Goal: Task Accomplishment & Management: Use online tool/utility

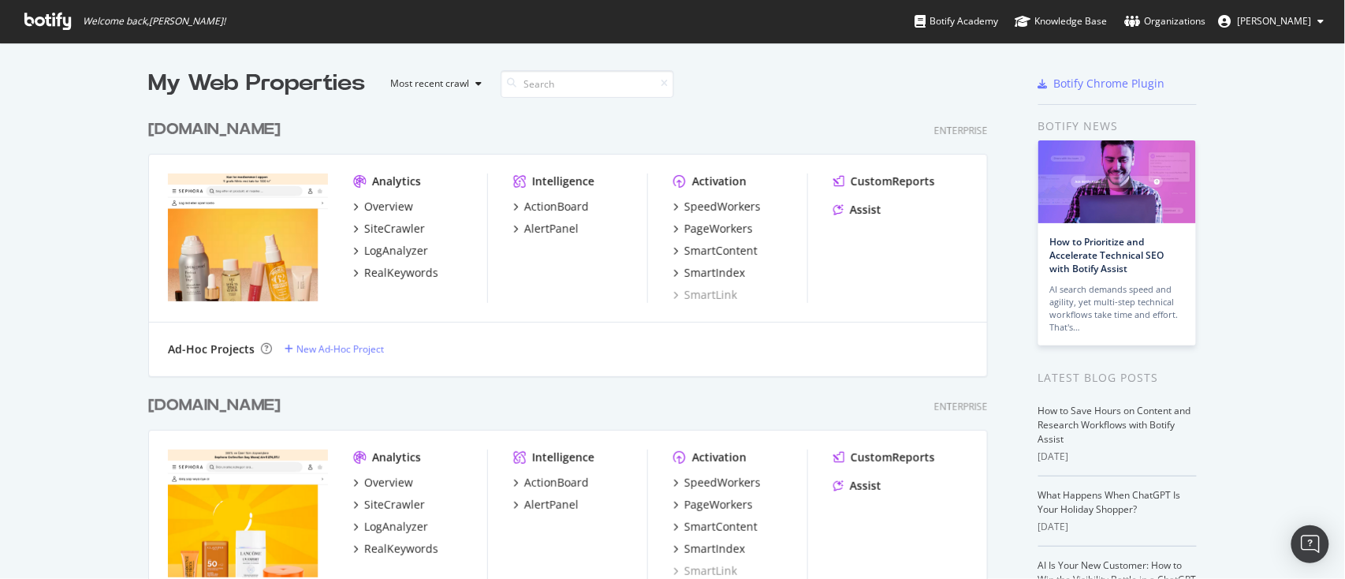
scroll to position [3638, 837]
click at [565, 77] on input at bounding box center [587, 84] width 173 height 28
type input "2"
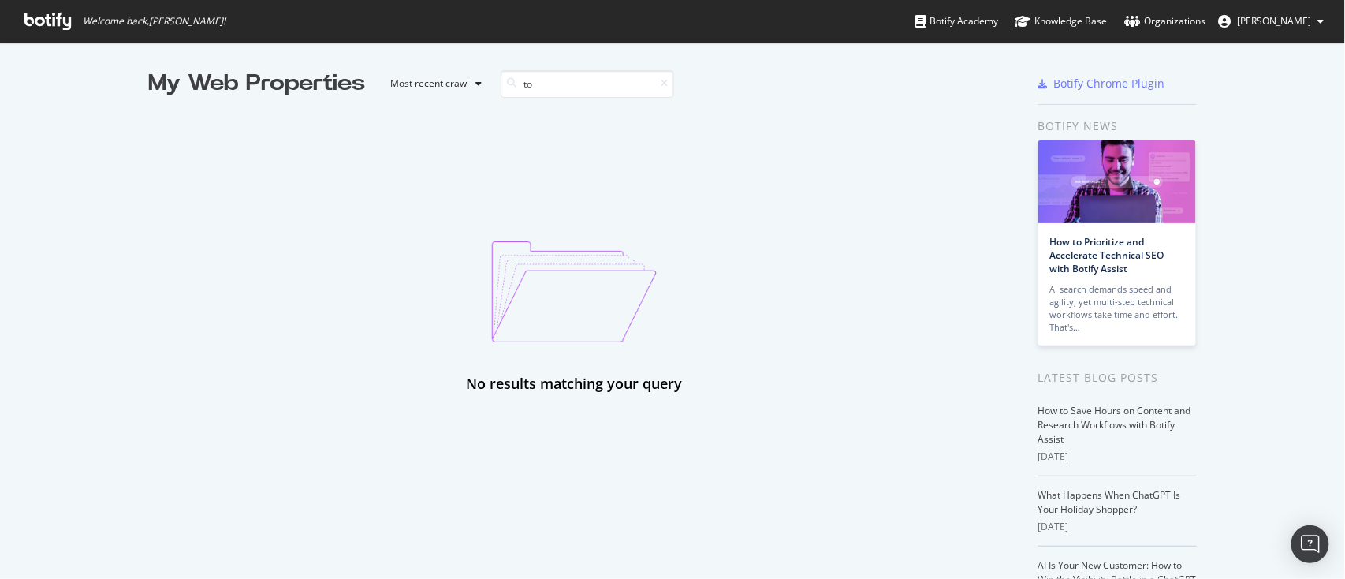
type input "t"
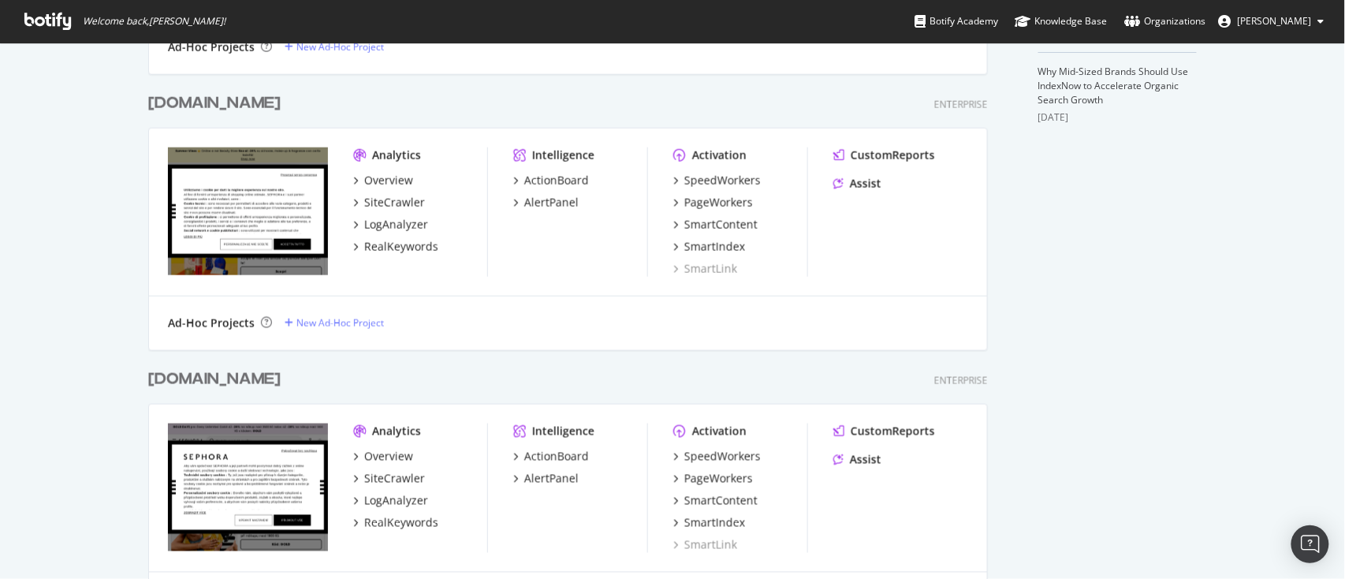
scroll to position [0, 0]
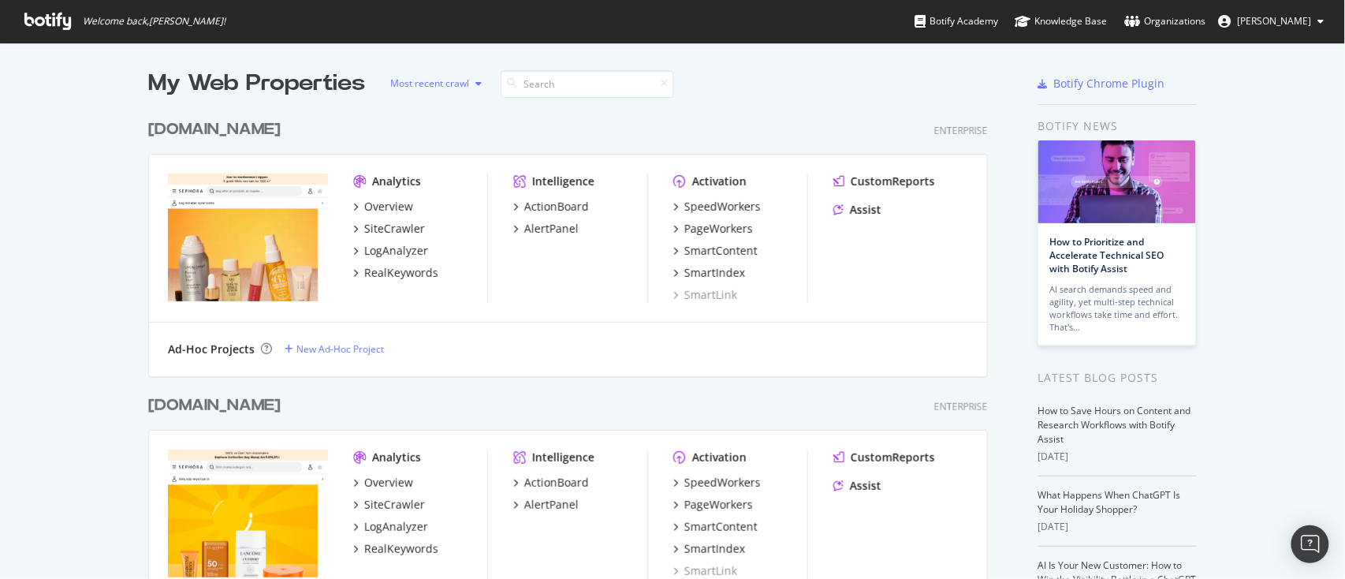
click at [426, 80] on div "Most recent crawl" at bounding box center [429, 83] width 79 height 9
click at [720, 128] on div "[DOMAIN_NAME] Enterprise" at bounding box center [568, 129] width 840 height 23
click at [1267, 23] on span "[PERSON_NAME]" at bounding box center [1275, 20] width 74 height 13
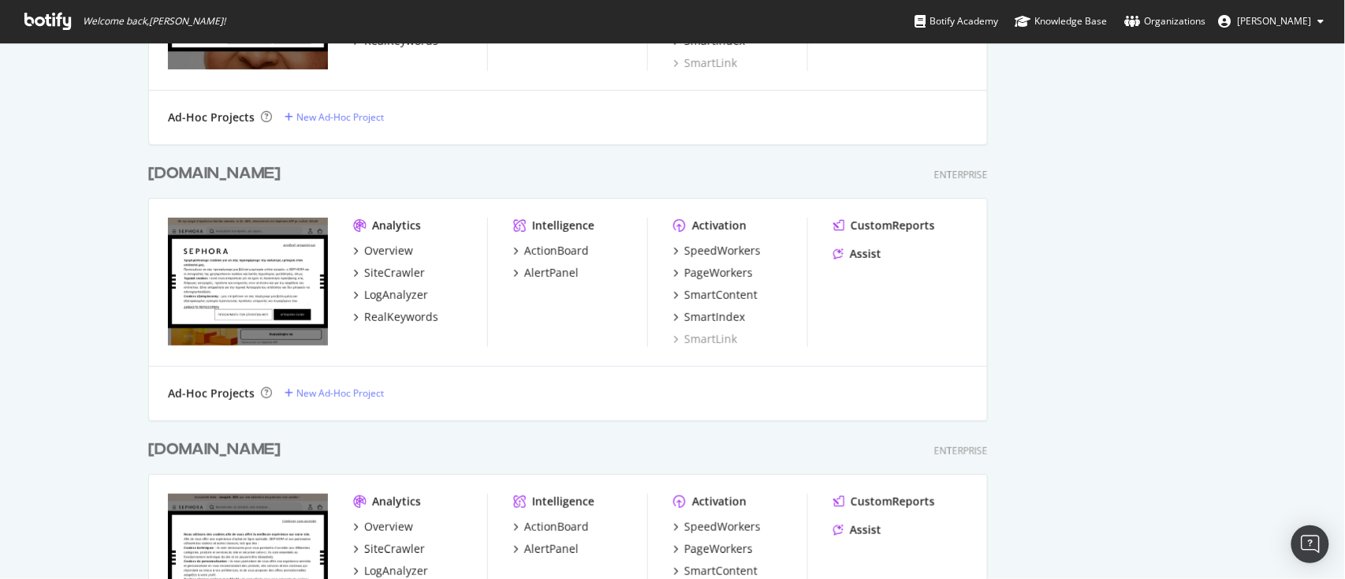
scroll to position [2452, 0]
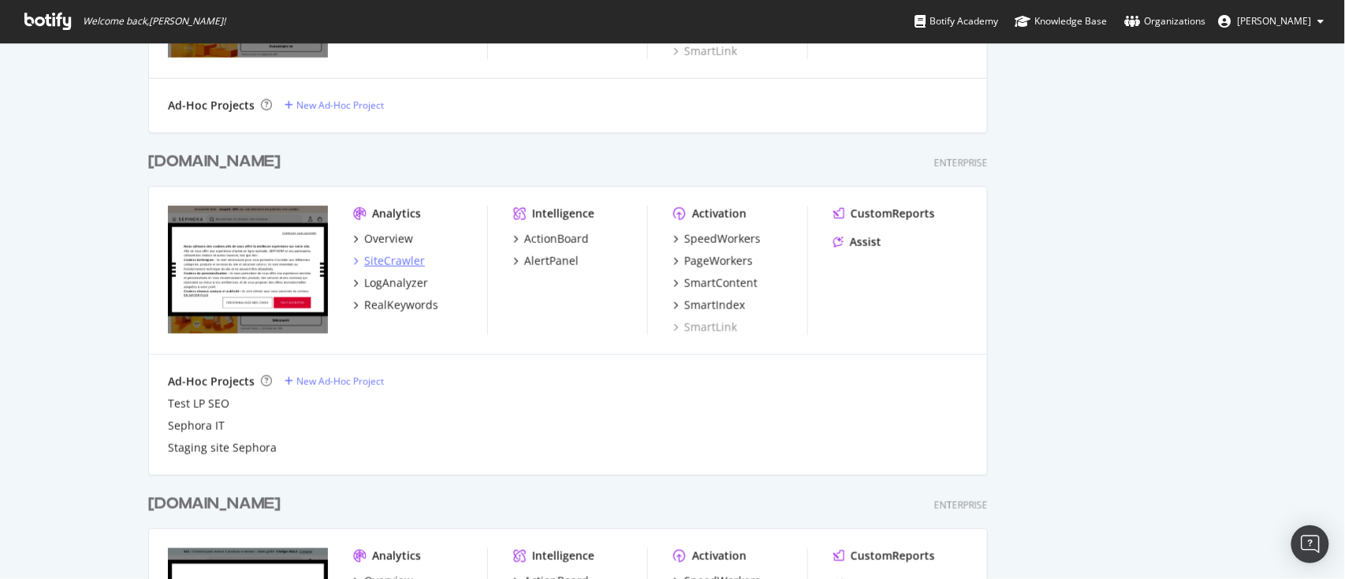
click at [368, 258] on div "SiteCrawler" at bounding box center [394, 261] width 61 height 16
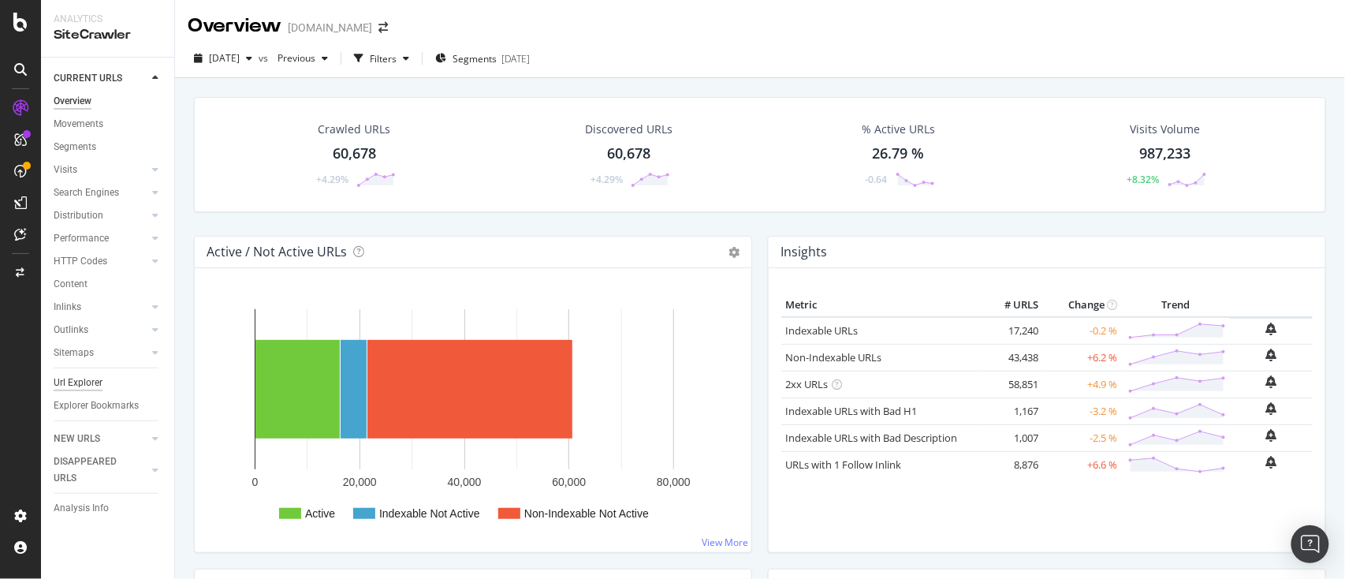
click at [73, 382] on div "Url Explorer" at bounding box center [78, 383] width 49 height 17
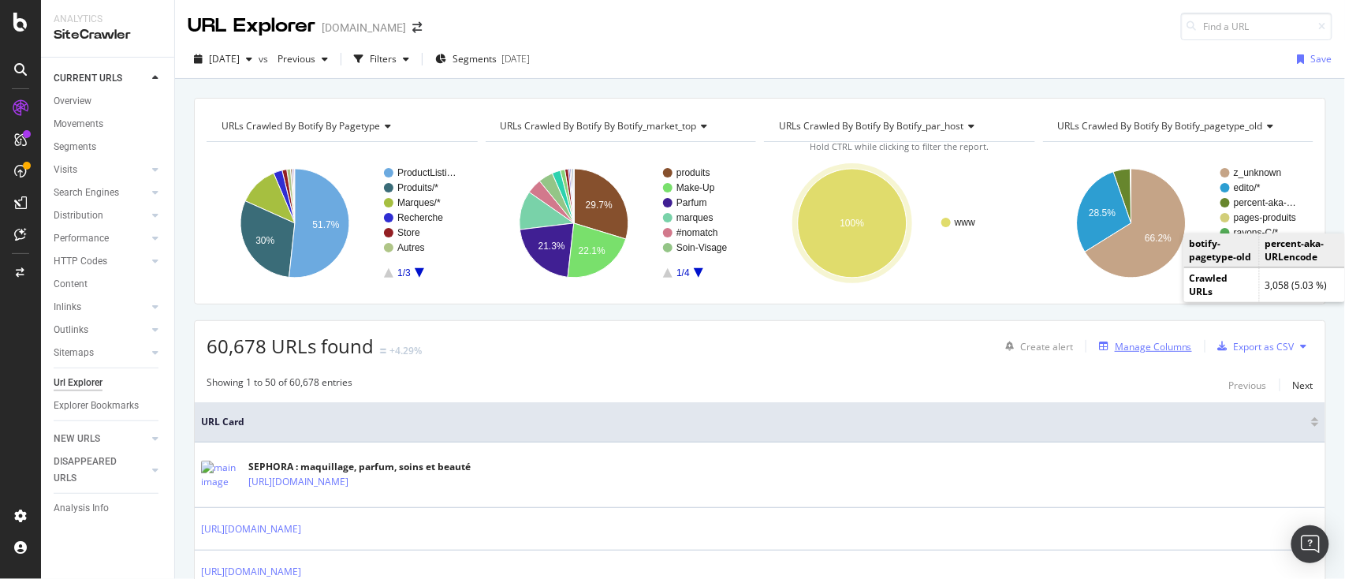
click at [1123, 340] on div "Manage Columns" at bounding box center [1153, 346] width 77 height 13
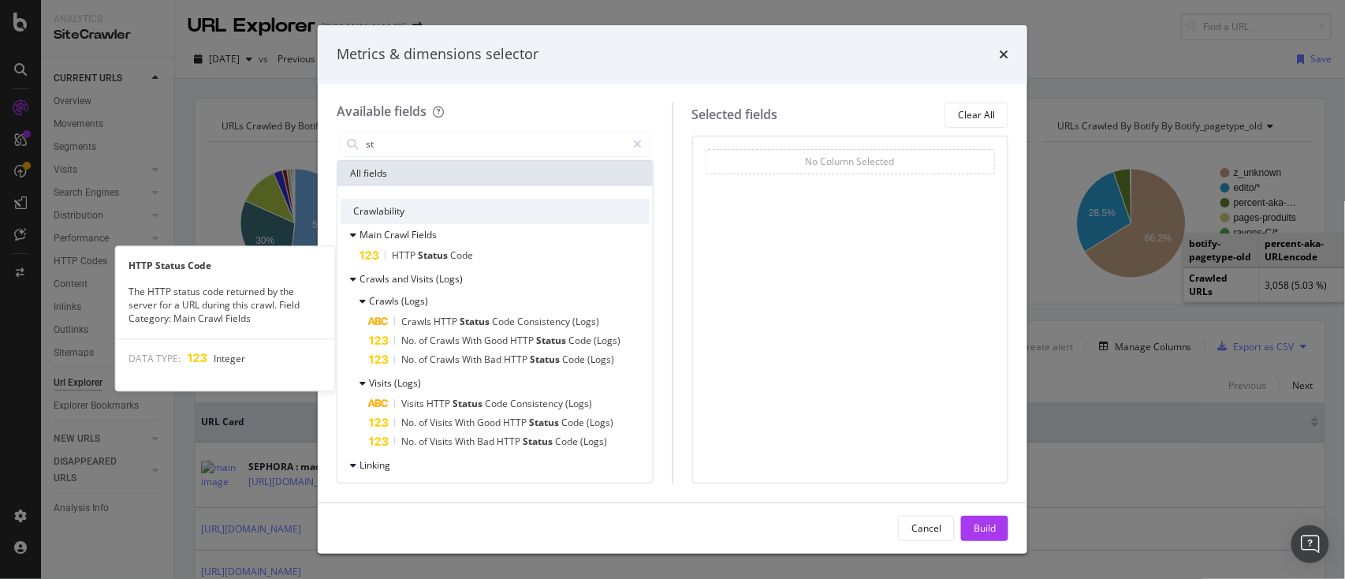
type input "s"
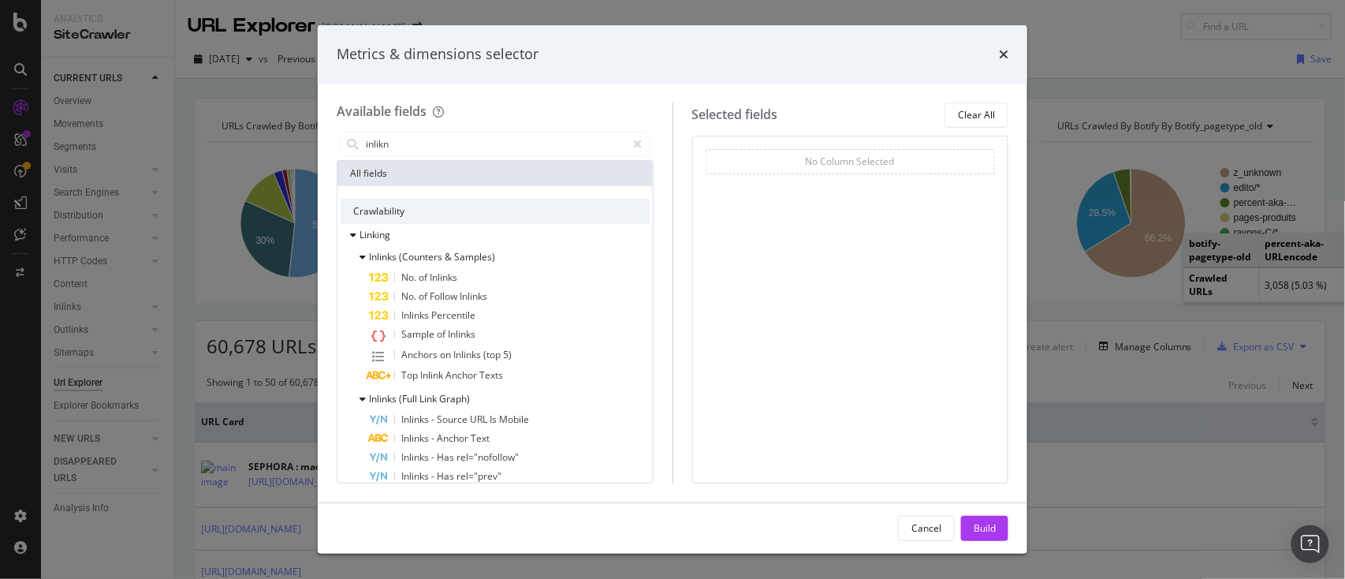
drag, startPoint x: 394, startPoint y: 139, endPoint x: 334, endPoint y: 142, distance: 60.0
click at [334, 142] on div "Available fields inlikn All fields Crawlability Linking Inlinks (Counters & Sam…" at bounding box center [673, 293] width 710 height 419
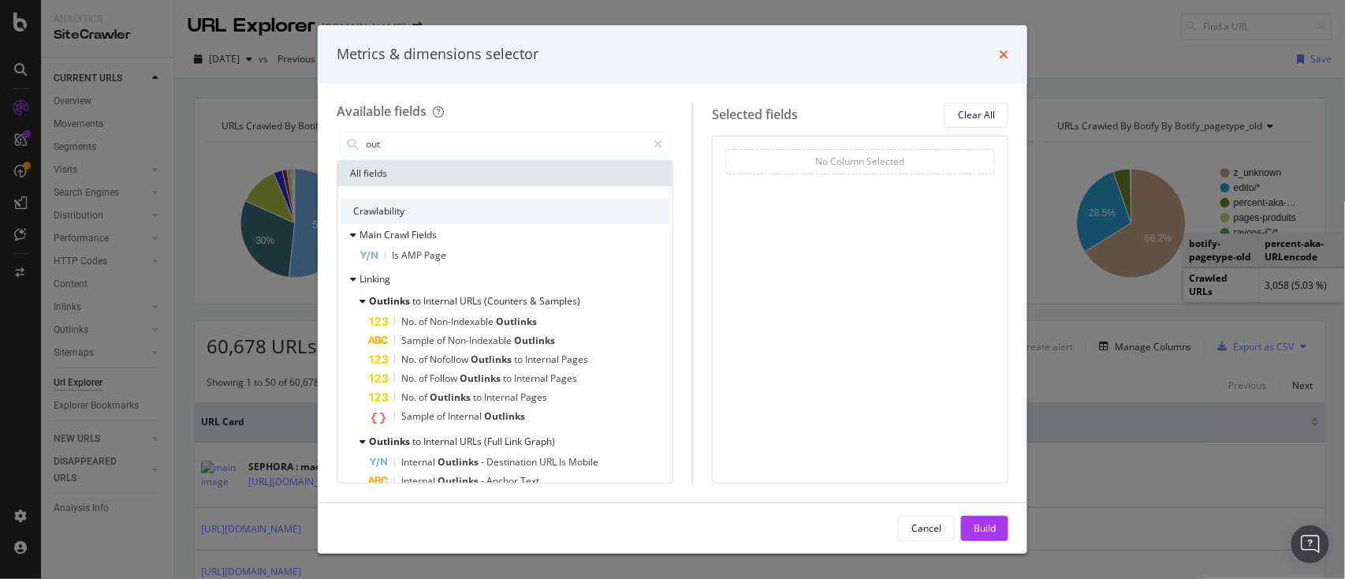
type input "out"
click at [1005, 52] on icon "times" at bounding box center [1003, 54] width 9 height 13
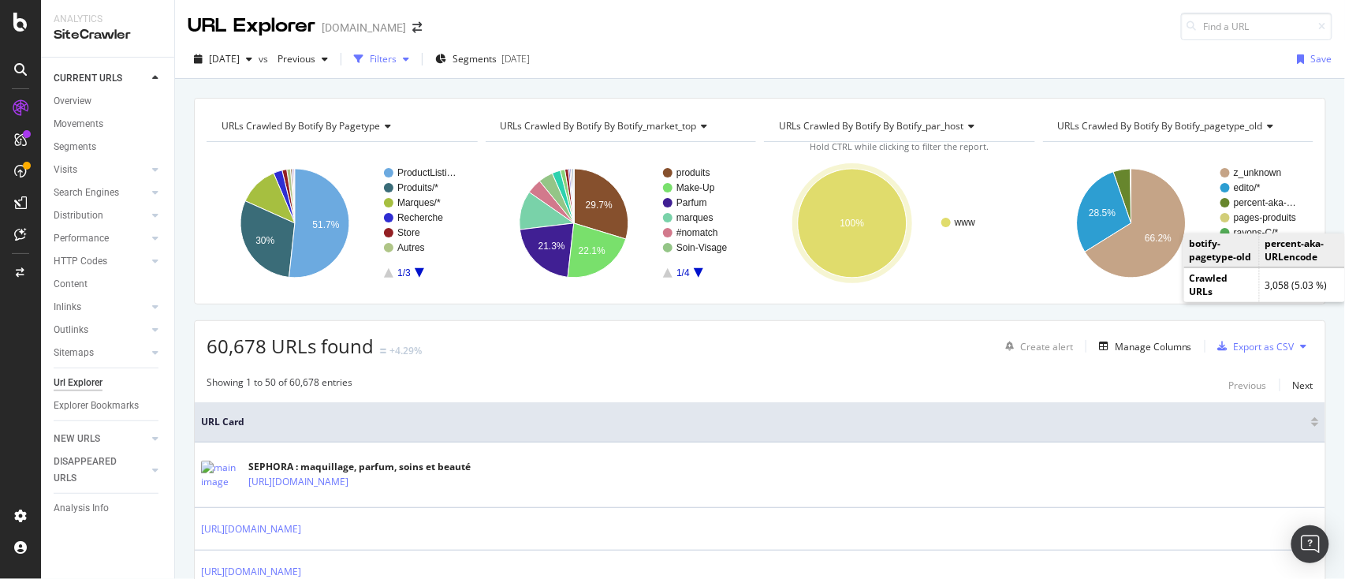
click at [397, 57] on div "Filters" at bounding box center [383, 58] width 27 height 13
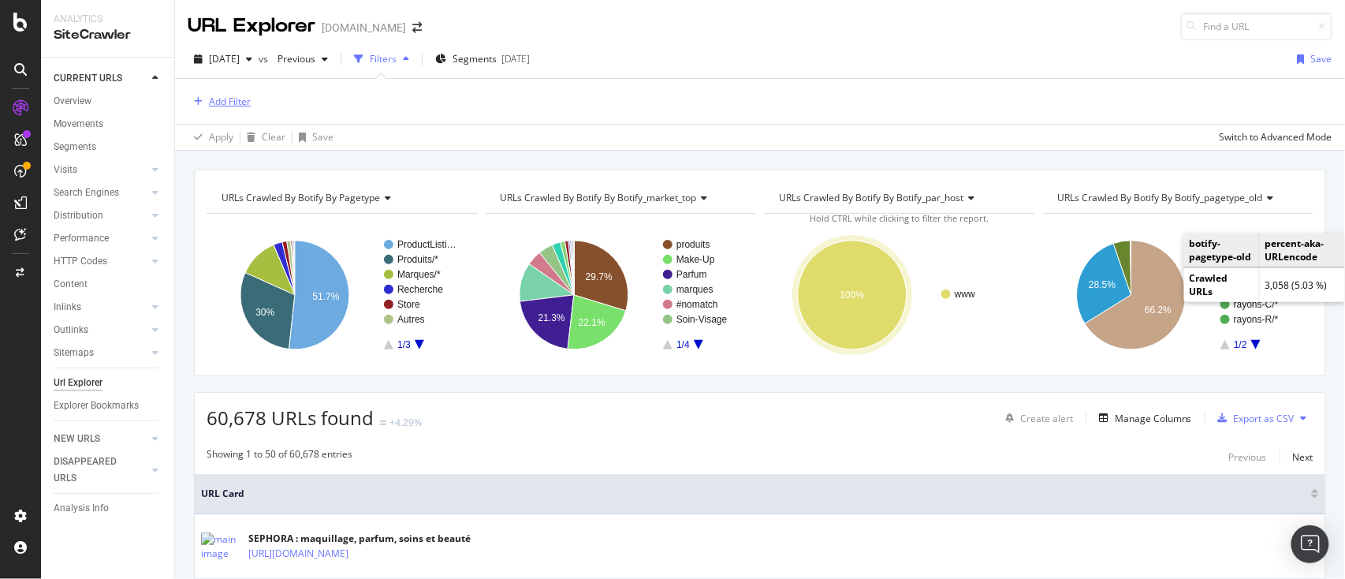
click at [230, 99] on div "Add Filter" at bounding box center [230, 101] width 42 height 13
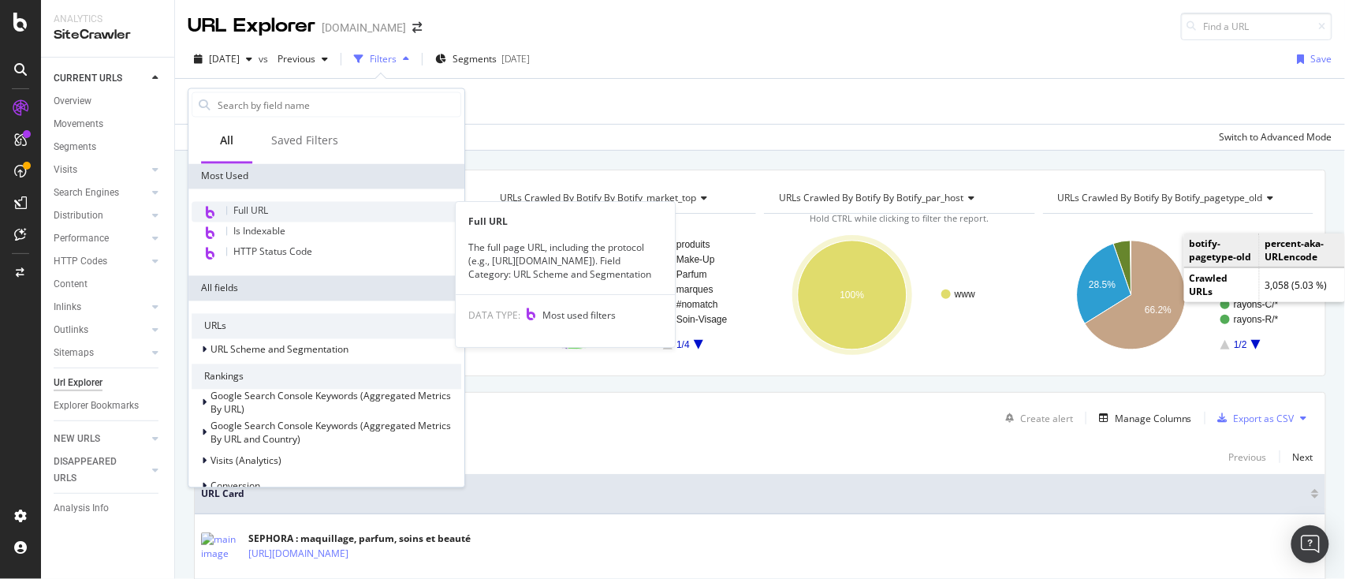
click at [266, 208] on span "Full URL" at bounding box center [250, 210] width 35 height 13
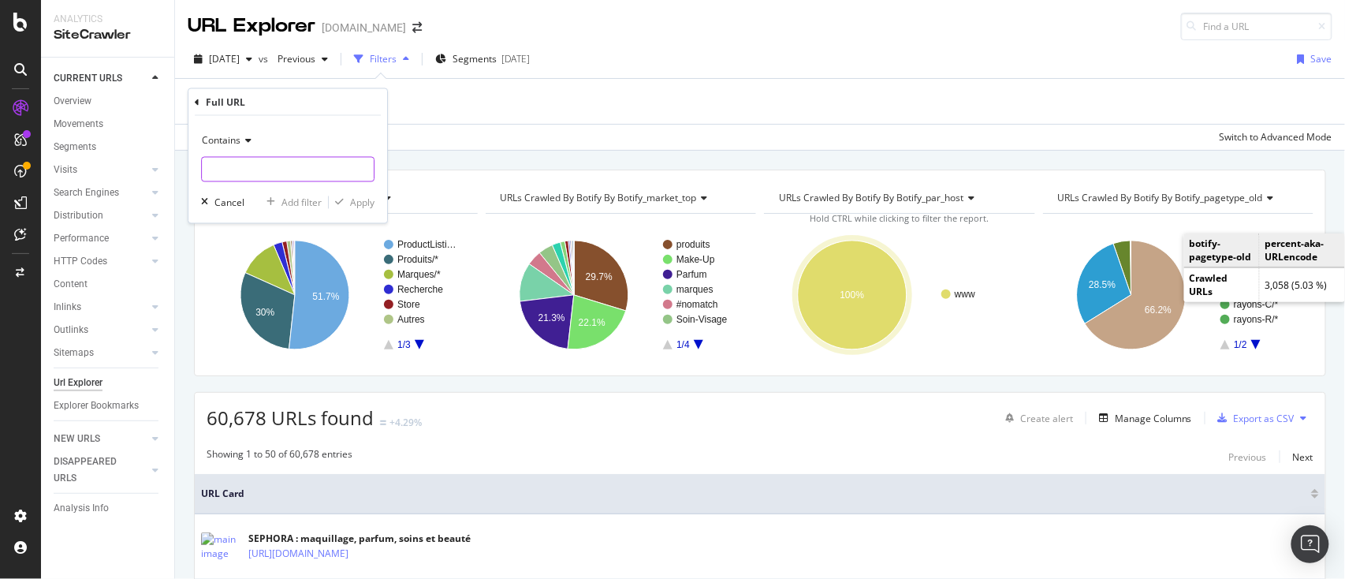
click at [272, 168] on input "text" at bounding box center [288, 169] width 172 height 25
click at [1050, 88] on div "Add Filter" at bounding box center [760, 101] width 1145 height 45
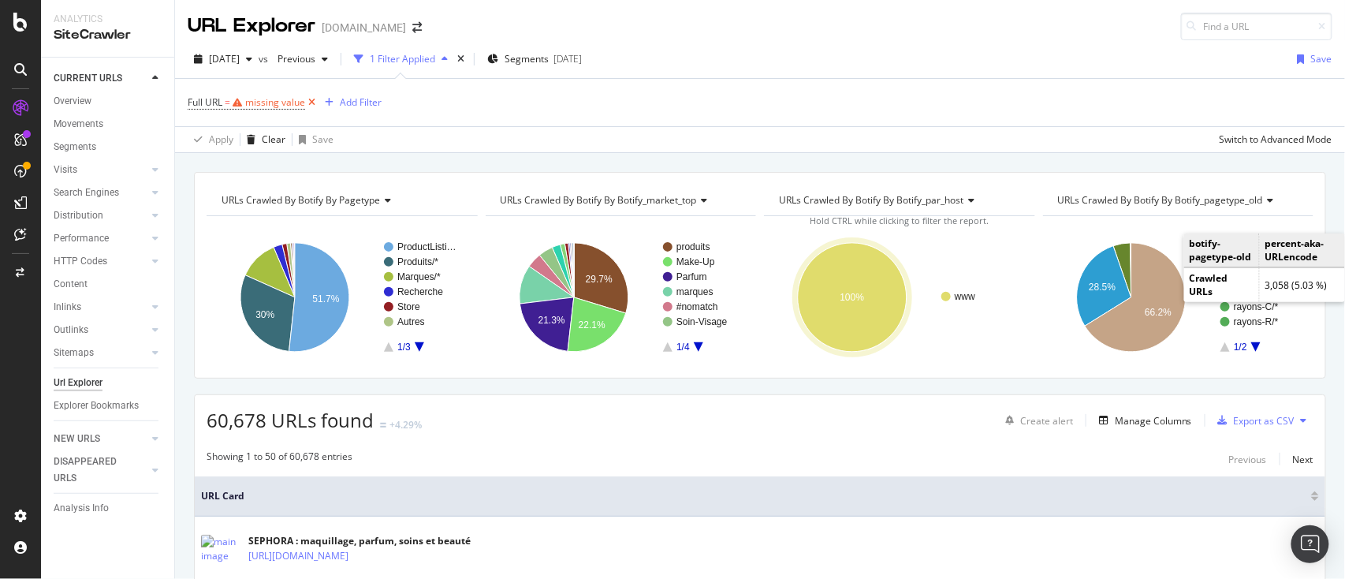
click at [306, 100] on icon at bounding box center [311, 103] width 13 height 16
